Goal: Task Accomplishment & Management: Use online tool/utility

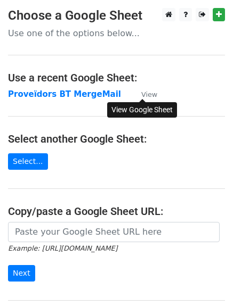
click at [151, 97] on small "View" at bounding box center [149, 95] width 16 height 8
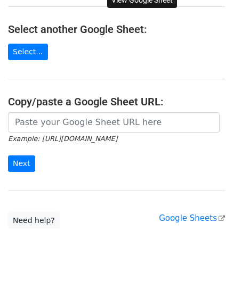
scroll to position [115, 0]
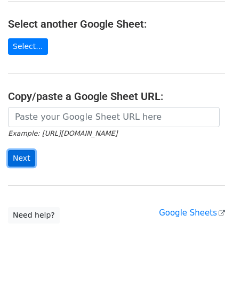
click at [20, 154] on input "Next" at bounding box center [21, 158] width 27 height 17
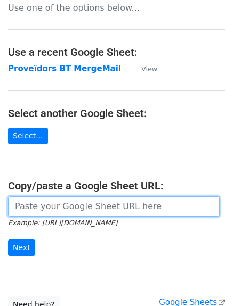
scroll to position [23, 0]
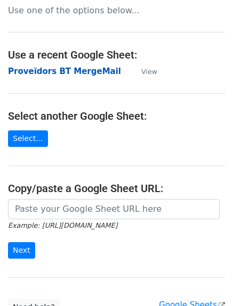
click at [50, 71] on strong "Proveïdors BT MergeMail" at bounding box center [64, 72] width 113 height 10
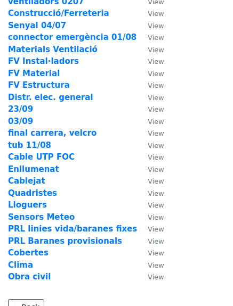
scroll to position [51, 0]
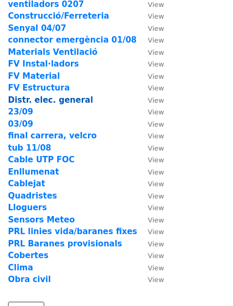
click at [42, 103] on strong "Distr. elec. general" at bounding box center [50, 100] width 85 height 10
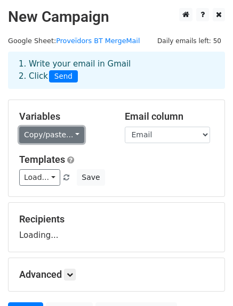
click at [71, 135] on link "Copy/paste..." at bounding box center [51, 135] width 65 height 17
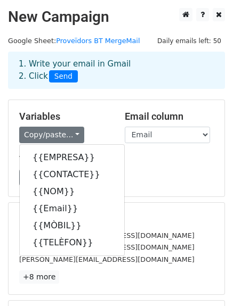
click at [105, 102] on div "Variables Copy/paste... {{EMPRESA}} {{CONTACTE}} {{NOM}} {{Email}} {{MÒBIL}} {{…" at bounding box center [117, 148] width 216 height 96
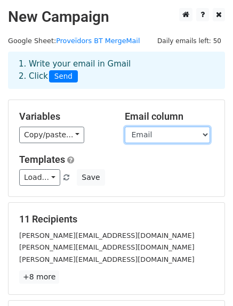
click at [164, 136] on select "EMPRESA CONTACTE NOM Email MÒBIL TELÈFON" at bounding box center [167, 135] width 85 height 17
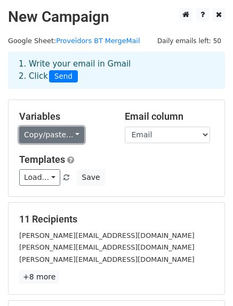
click at [74, 132] on link "Copy/paste..." at bounding box center [51, 135] width 65 height 17
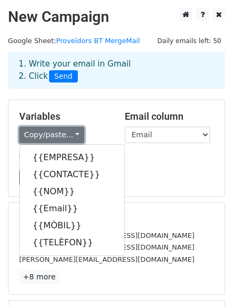
click at [54, 133] on link "Copy/paste..." at bounding box center [51, 135] width 65 height 17
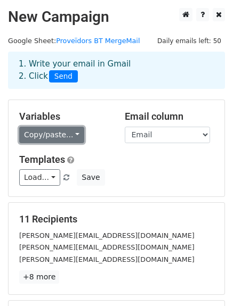
click at [54, 136] on link "Copy/paste..." at bounding box center [51, 135] width 65 height 17
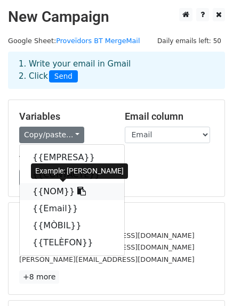
click at [60, 193] on link "{{NOM}}" at bounding box center [72, 191] width 104 height 17
